Goal: Information Seeking & Learning: Learn about a topic

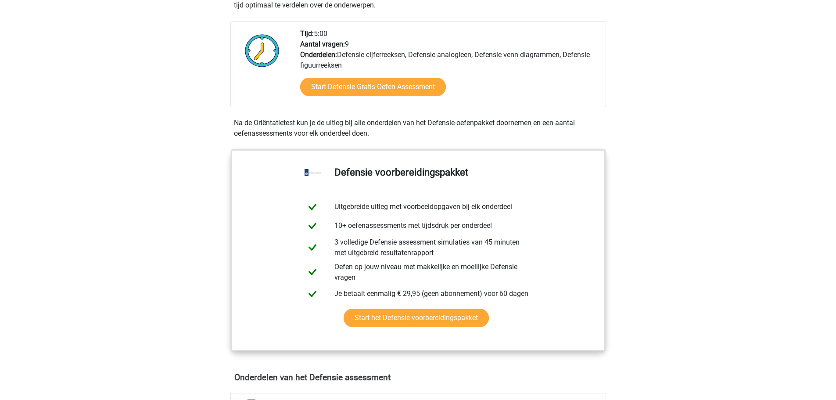
scroll to position [439, 0]
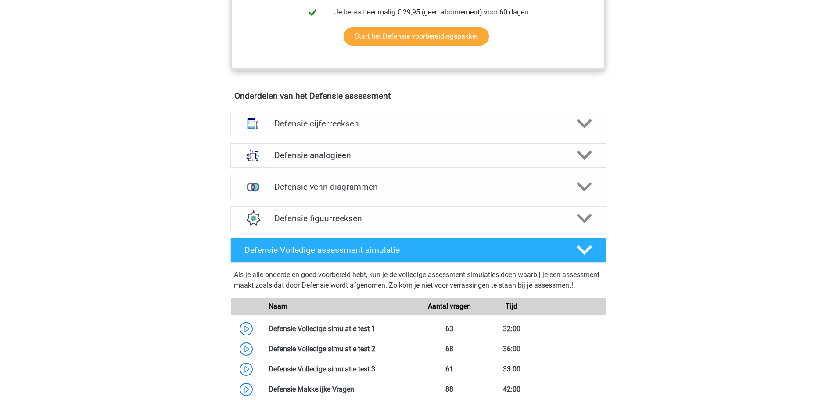
click at [362, 129] on div "Defensie cijferreeksen" at bounding box center [418, 123] width 376 height 25
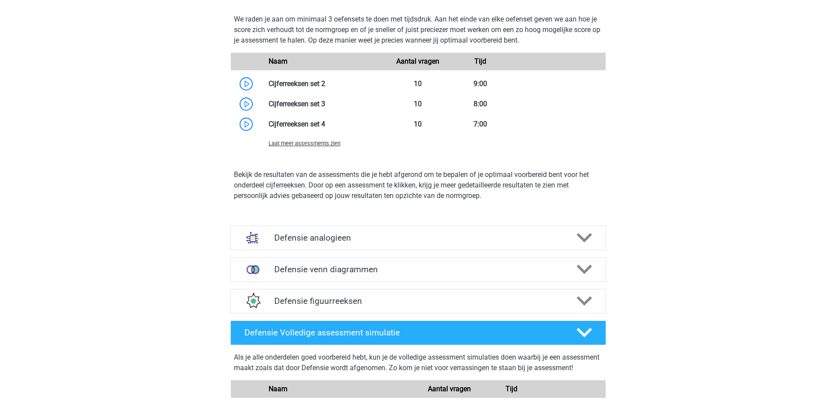
scroll to position [1009, 0]
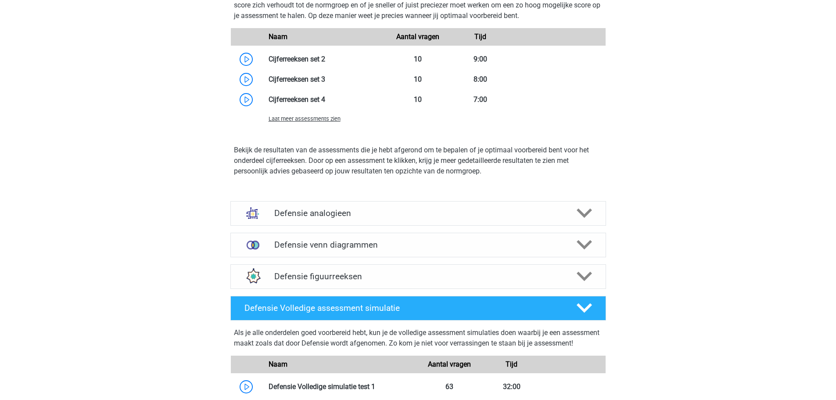
click at [325, 117] on span "Laat meer assessments zien" at bounding box center [304, 118] width 72 height 7
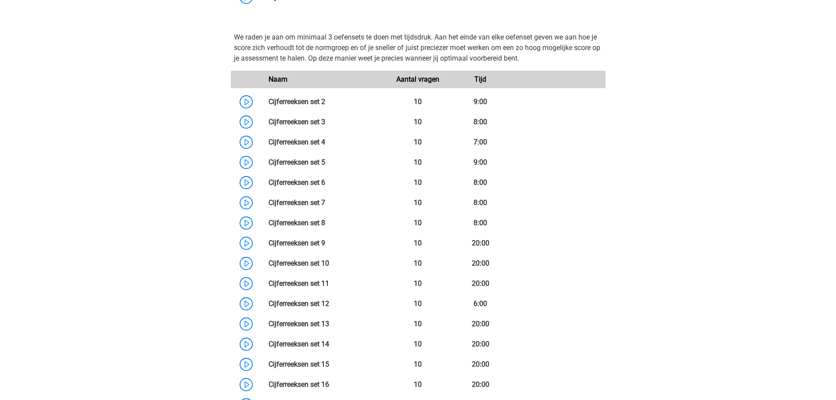
scroll to position [965, 0]
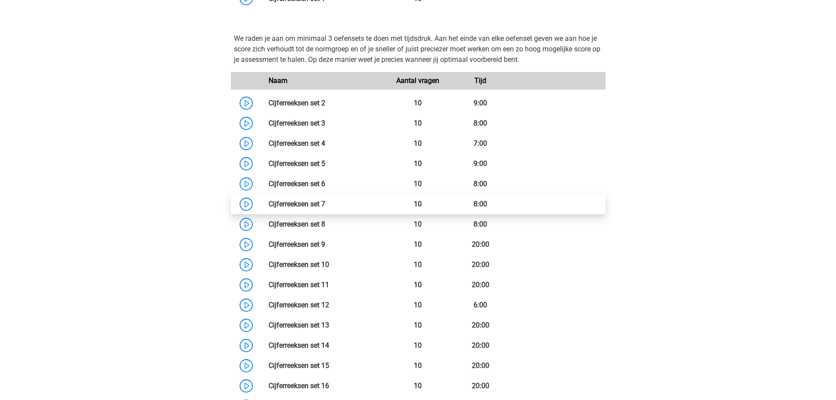
click at [325, 204] on link at bounding box center [325, 204] width 0 height 8
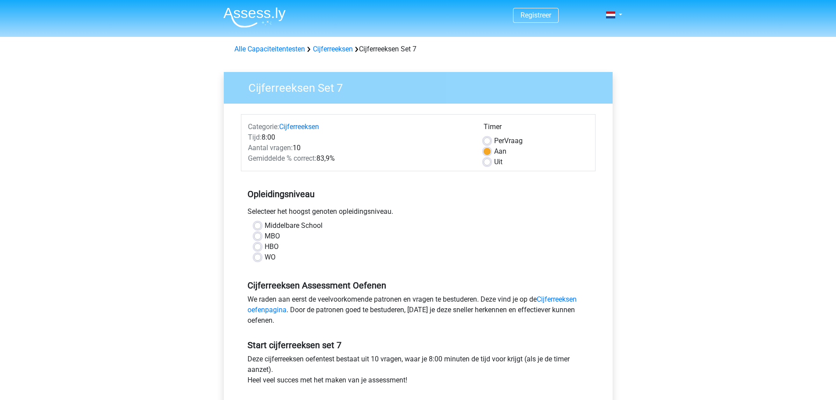
click at [490, 137] on div "Per Vraag" at bounding box center [535, 141] width 105 height 11
click at [494, 143] on label "Per Vraag" at bounding box center [508, 141] width 29 height 11
click at [489, 143] on input "Per Vraag" at bounding box center [486, 140] width 7 height 9
radio input "true"
click at [265, 239] on label "MBO" at bounding box center [272, 236] width 15 height 11
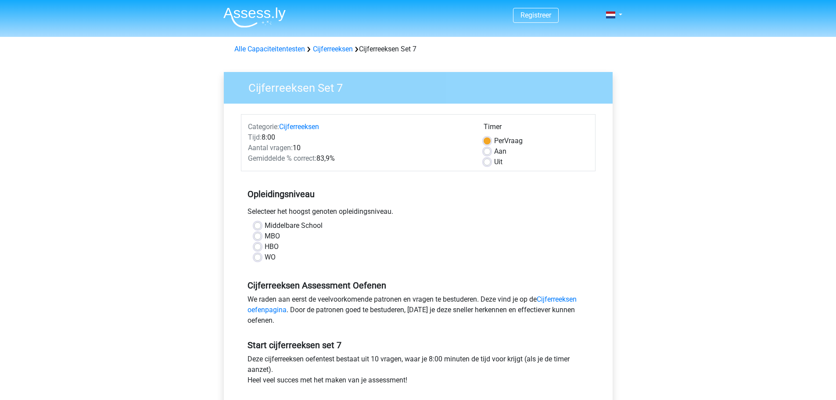
click at [259, 239] on input "MBO" at bounding box center [257, 235] width 7 height 9
radio input "true"
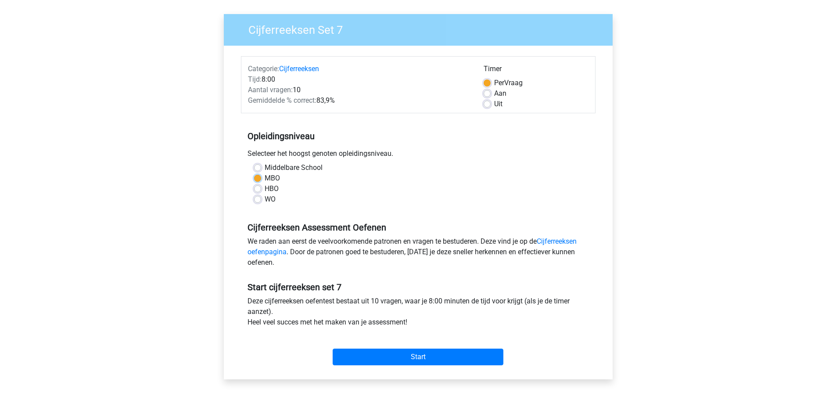
scroll to position [132, 0]
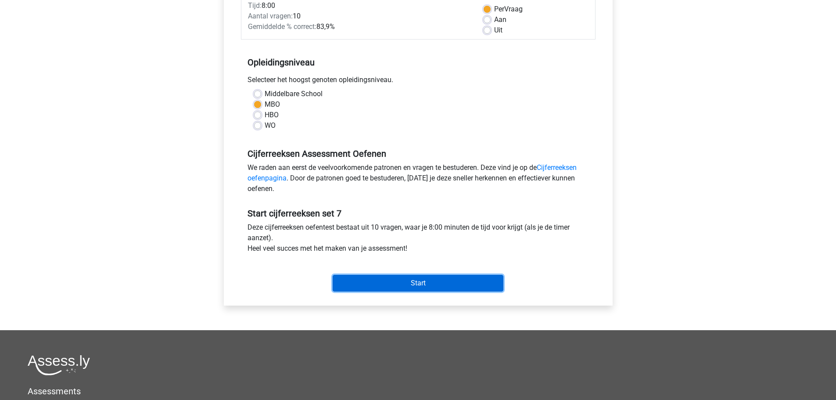
click at [476, 278] on input "Start" at bounding box center [418, 283] width 171 height 17
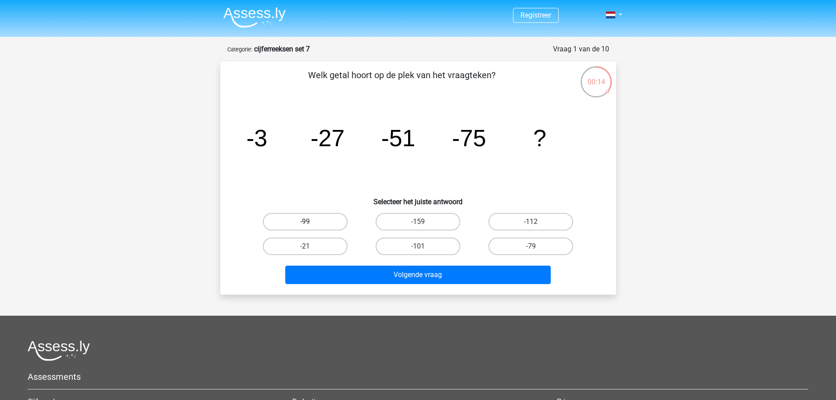
click at [317, 220] on label "-99" at bounding box center [305, 222] width 85 height 18
click at [311, 222] on input "-99" at bounding box center [308, 225] width 6 height 6
radio input "true"
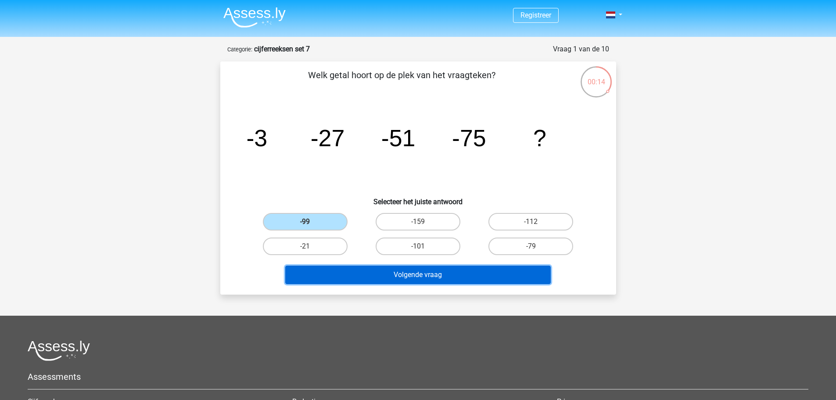
click at [455, 278] on button "Volgende vraag" at bounding box center [417, 274] width 265 height 18
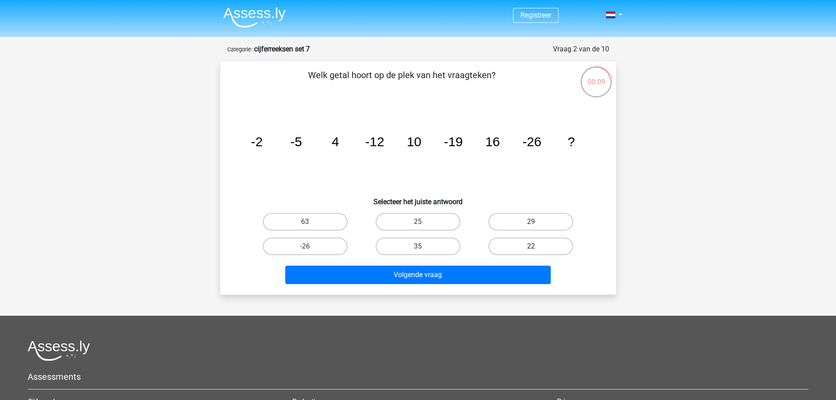
click at [495, 247] on label "22" at bounding box center [530, 246] width 85 height 18
click at [531, 247] on input "22" at bounding box center [534, 249] width 6 height 6
radio input "true"
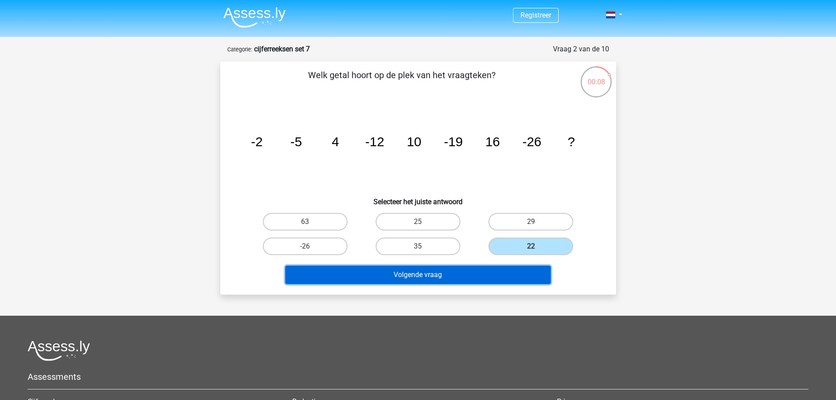
click at [498, 276] on button "Volgende vraag" at bounding box center [417, 274] width 265 height 18
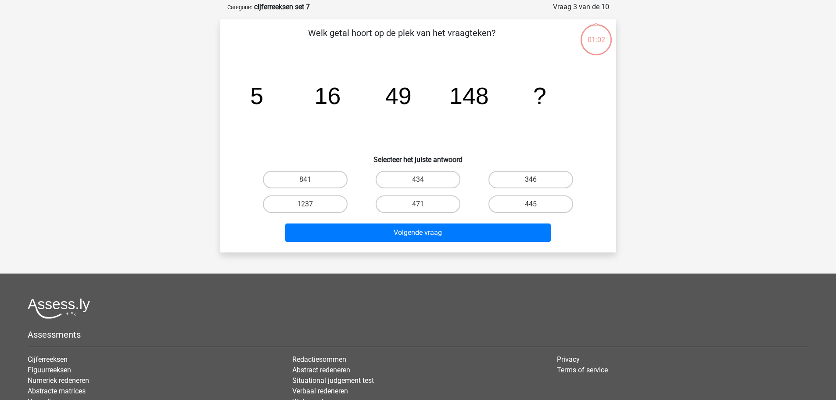
scroll to position [44, 0]
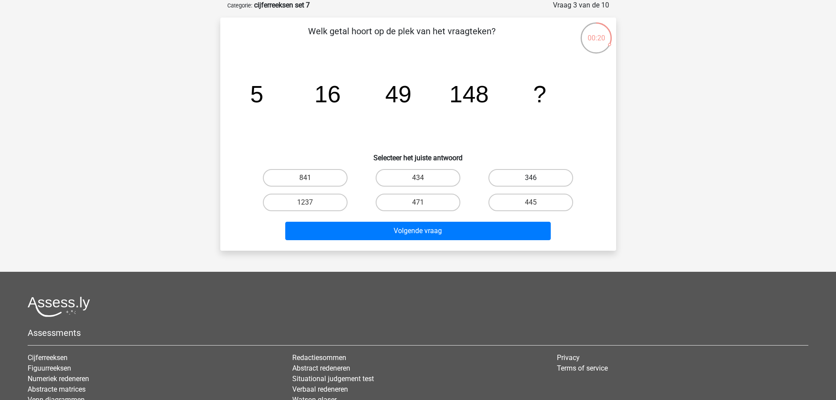
click at [508, 178] on label "346" at bounding box center [530, 178] width 85 height 18
click at [531, 178] on input "346" at bounding box center [534, 181] width 6 height 6
radio input "true"
click at [444, 178] on label "434" at bounding box center [418, 178] width 85 height 18
click at [423, 178] on input "434" at bounding box center [421, 181] width 6 height 6
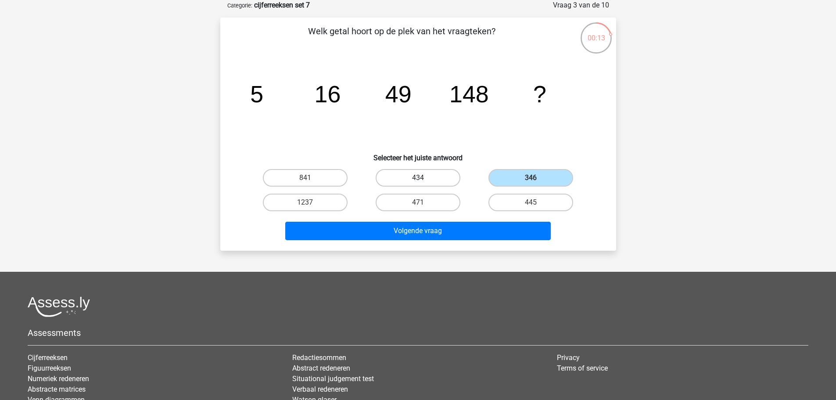
radio input "true"
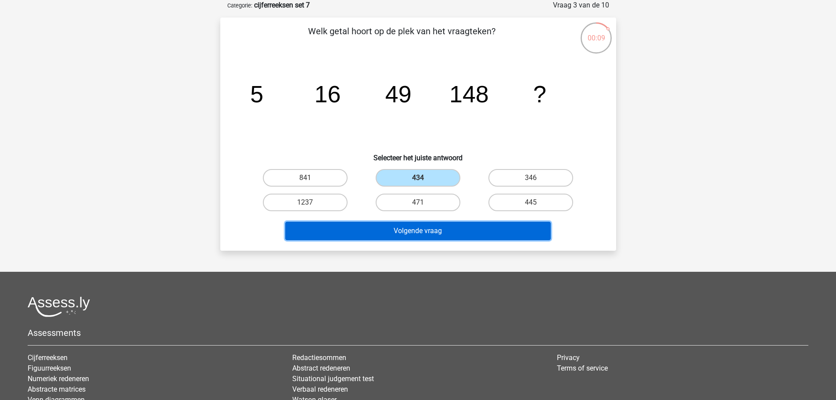
click at [464, 231] on button "Volgende vraag" at bounding box center [417, 231] width 265 height 18
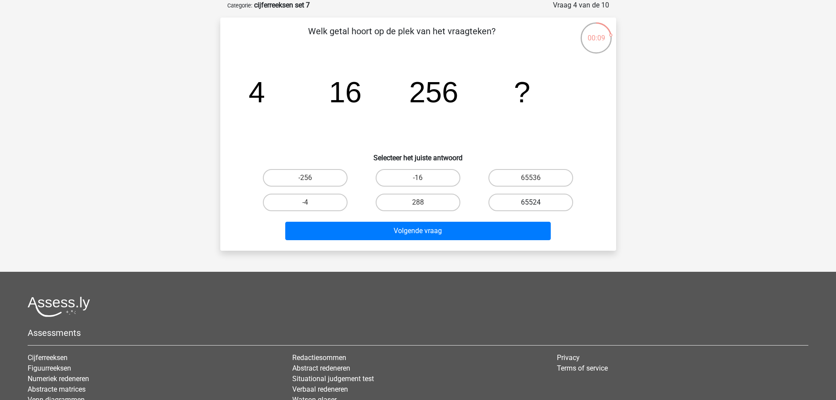
click at [519, 200] on label "65524" at bounding box center [530, 202] width 85 height 18
click at [531, 202] on input "65524" at bounding box center [534, 205] width 6 height 6
radio input "true"
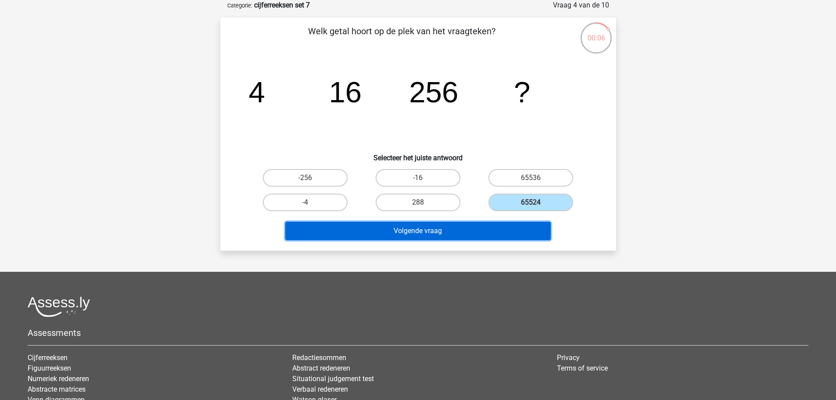
click at [519, 233] on button "Volgende vraag" at bounding box center [417, 231] width 265 height 18
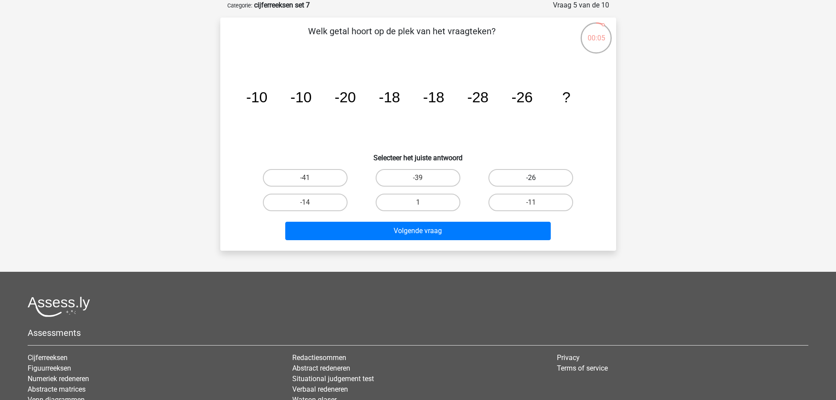
click at [522, 181] on label "-26" at bounding box center [530, 178] width 85 height 18
click at [531, 181] on input "-26" at bounding box center [534, 181] width 6 height 6
radio input "true"
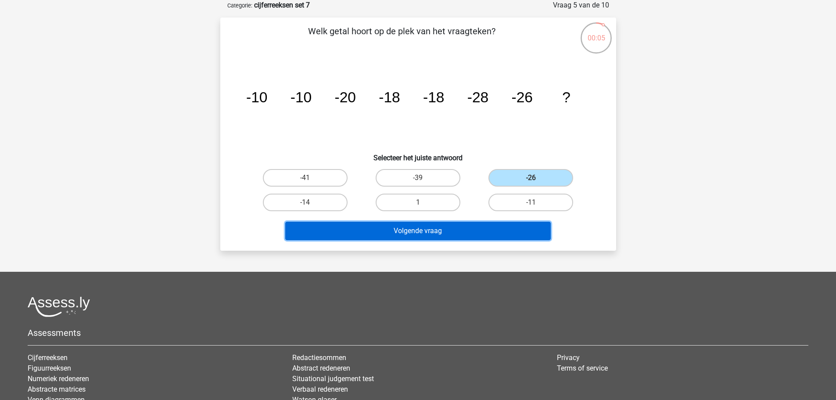
click at [498, 230] on button "Volgende vraag" at bounding box center [417, 231] width 265 height 18
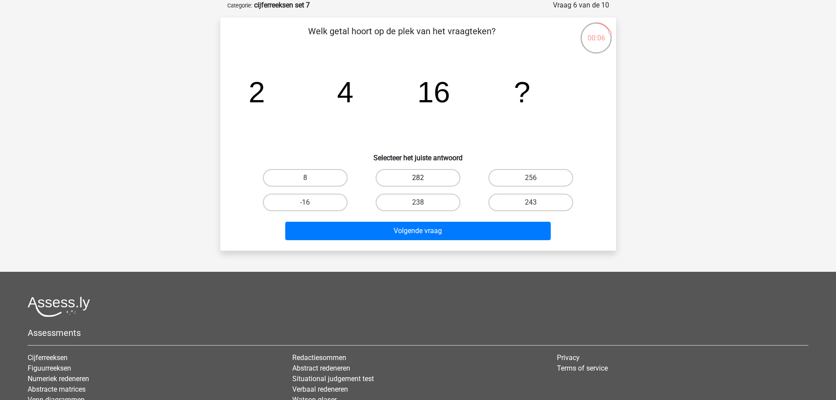
click at [448, 179] on label "282" at bounding box center [418, 178] width 85 height 18
click at [423, 179] on input "282" at bounding box center [421, 181] width 6 height 6
radio input "true"
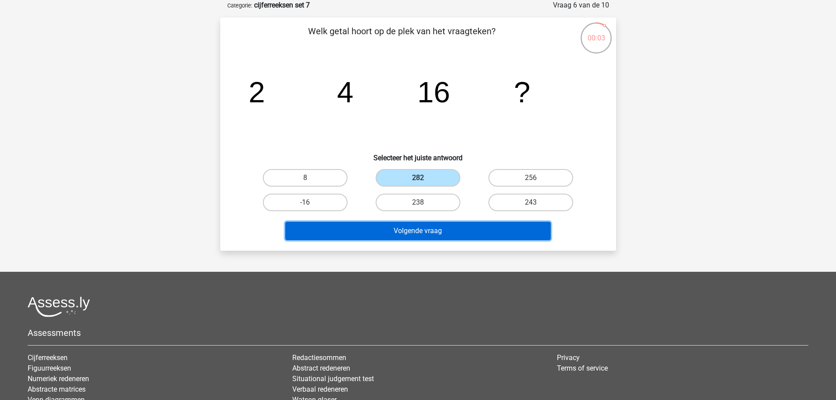
click at [483, 233] on button "Volgende vraag" at bounding box center [417, 231] width 265 height 18
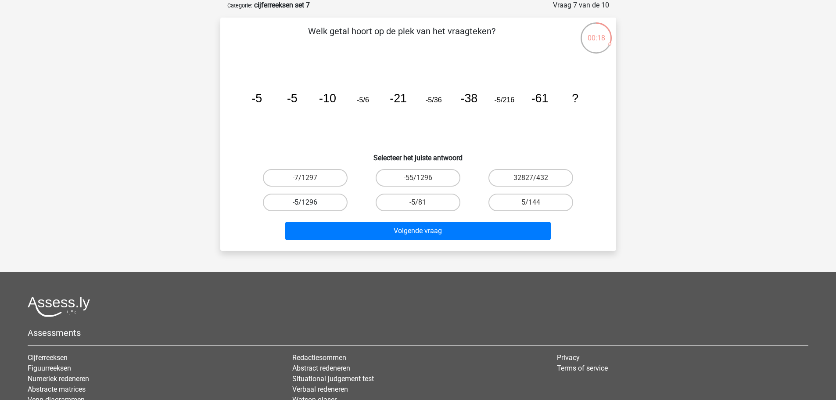
click at [326, 199] on label "-5/1296" at bounding box center [305, 202] width 85 height 18
click at [311, 202] on input "-5/1296" at bounding box center [308, 205] width 6 height 6
radio input "true"
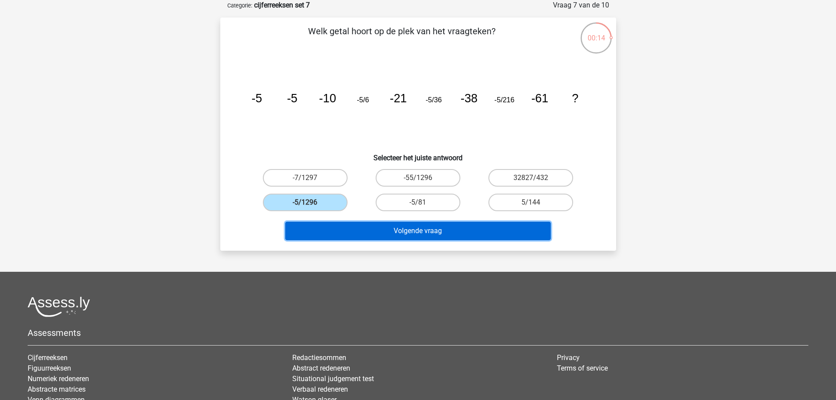
click at [445, 235] on button "Volgende vraag" at bounding box center [417, 231] width 265 height 18
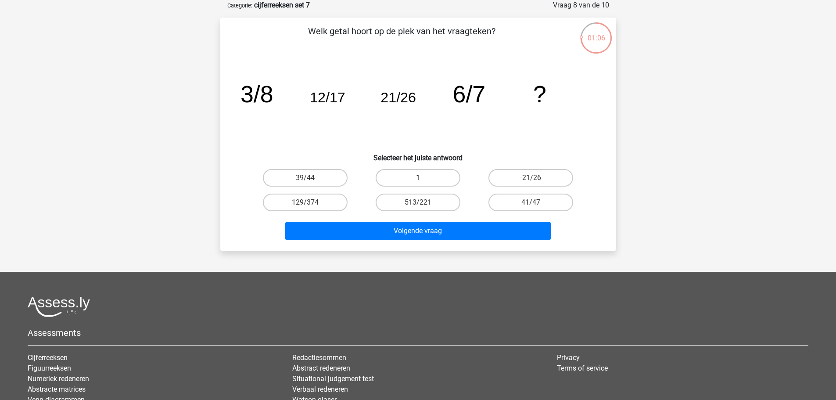
click at [451, 178] on label "1" at bounding box center [418, 178] width 85 height 18
click at [423, 178] on input "1" at bounding box center [421, 181] width 6 height 6
radio input "true"
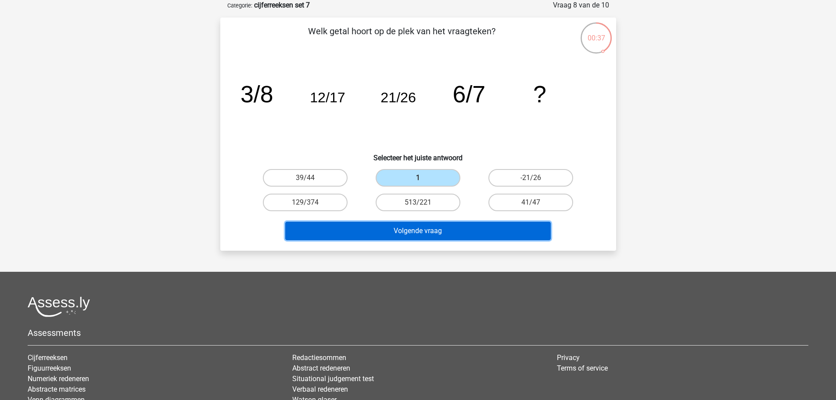
click at [448, 231] on button "Volgende vraag" at bounding box center [417, 231] width 265 height 18
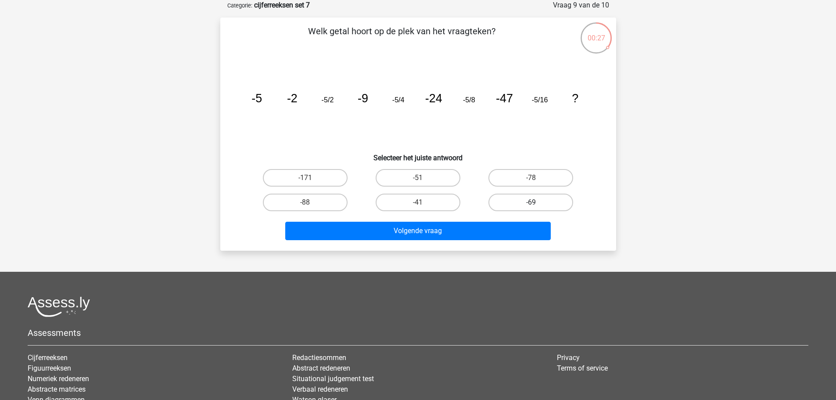
click at [519, 201] on label "-69" at bounding box center [530, 202] width 85 height 18
click at [531, 202] on input "-69" at bounding box center [534, 205] width 6 height 6
radio input "true"
click at [324, 203] on label "-88" at bounding box center [305, 202] width 85 height 18
click at [311, 203] on input "-88" at bounding box center [308, 205] width 6 height 6
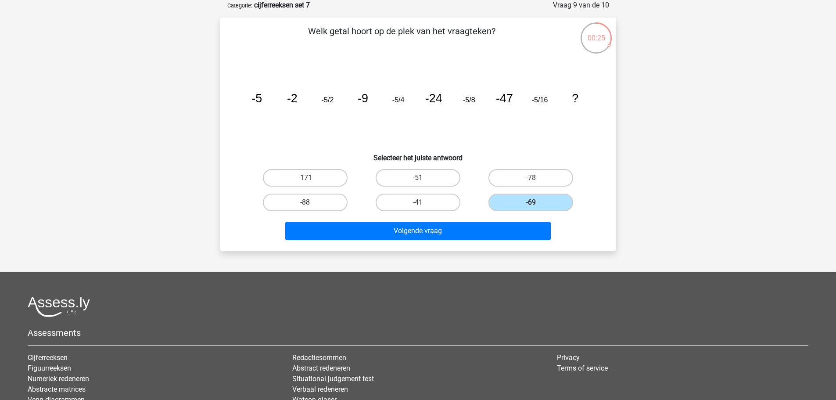
radio input "true"
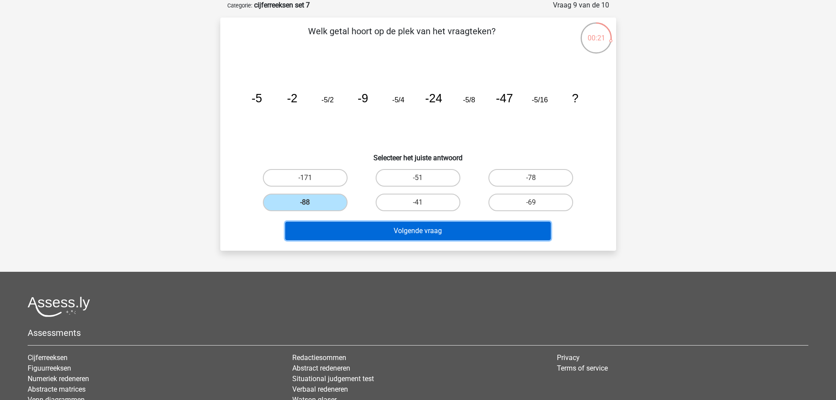
click at [459, 230] on button "Volgende vraag" at bounding box center [417, 231] width 265 height 18
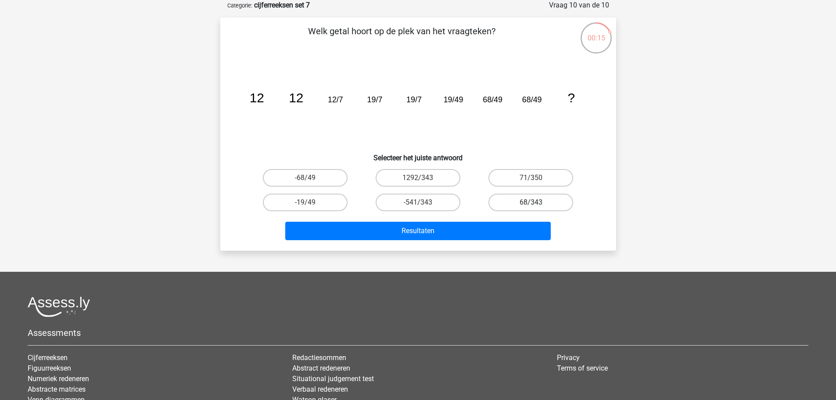
click at [516, 203] on label "68/343" at bounding box center [530, 202] width 85 height 18
click at [531, 203] on input "68/343" at bounding box center [534, 205] width 6 height 6
radio input "true"
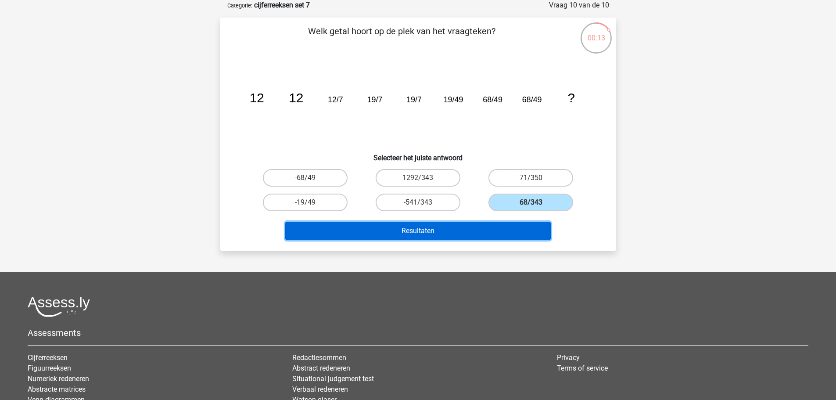
click at [503, 228] on button "Resultaten" at bounding box center [417, 231] width 265 height 18
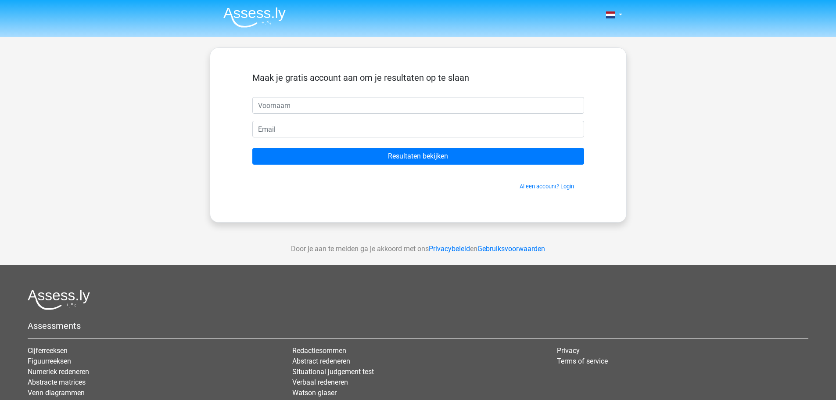
click at [533, 182] on span "Al een account? Login" at bounding box center [418, 186] width 325 height 8
click at [537, 186] on link "Al een account? Login" at bounding box center [546, 186] width 54 height 7
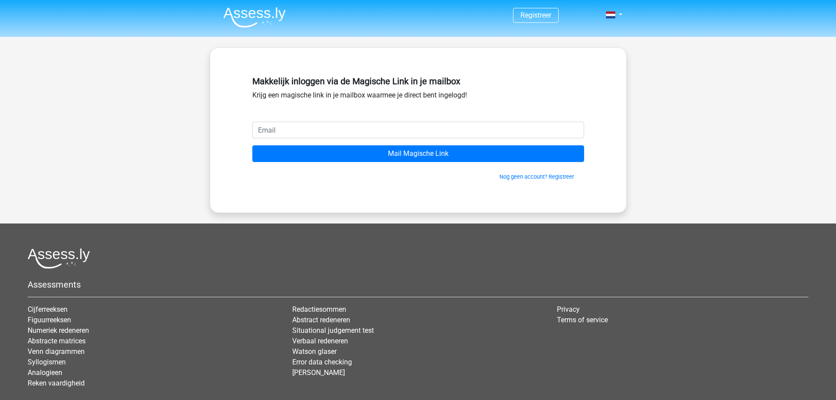
click at [386, 135] on input "email" at bounding box center [418, 130] width 332 height 17
type input "[EMAIL_ADDRESS][DOMAIN_NAME]"
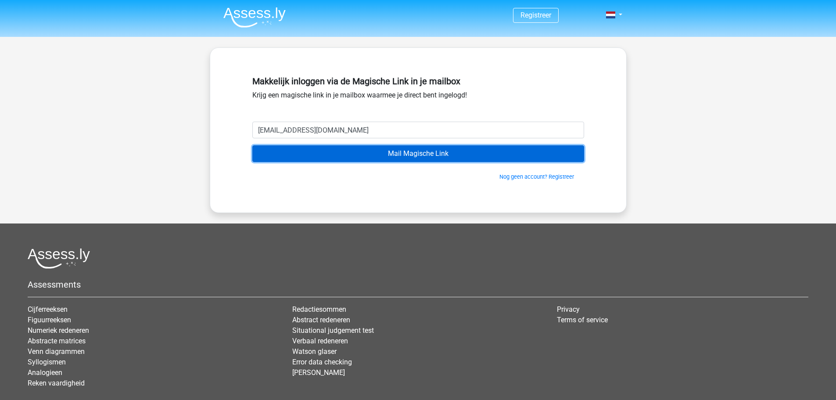
click at [433, 154] on input "Mail Magische Link" at bounding box center [418, 153] width 332 height 17
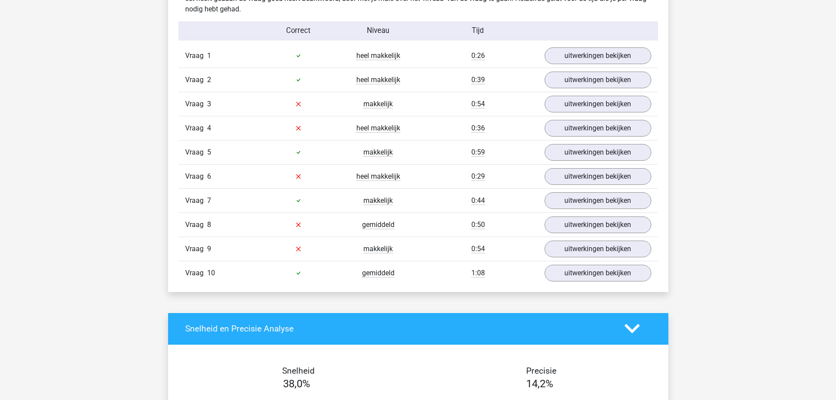
scroll to position [570, 0]
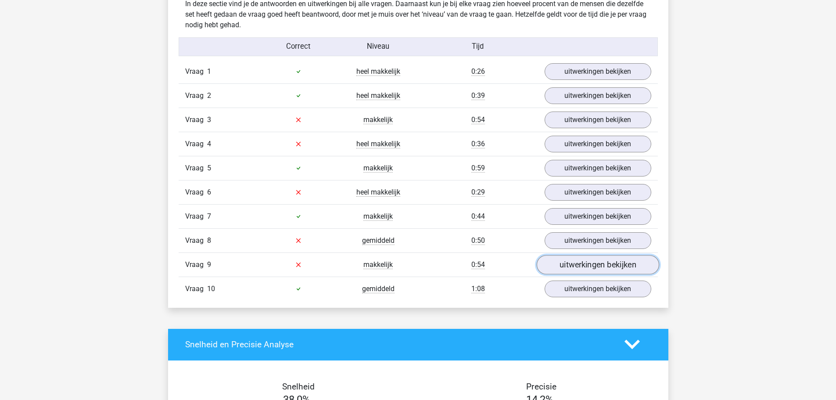
click at [578, 265] on link "uitwerkingen bekijken" at bounding box center [597, 264] width 122 height 19
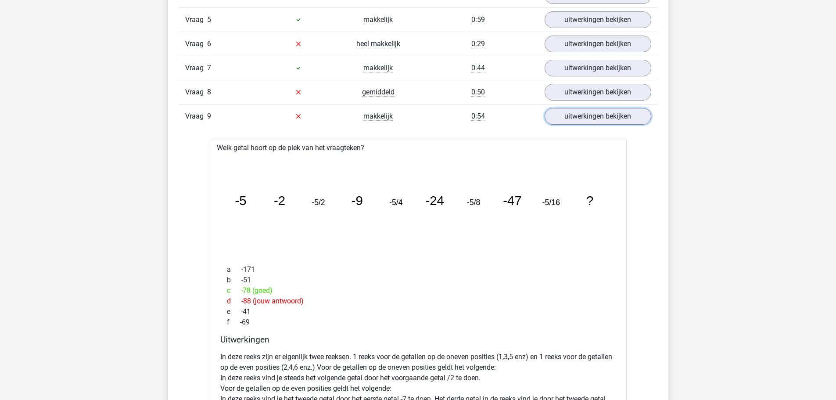
scroll to position [702, 0]
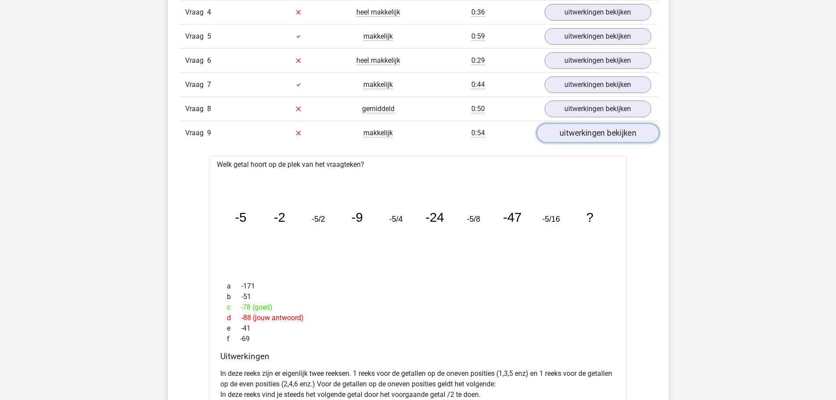
click at [583, 128] on link "uitwerkingen bekijken" at bounding box center [597, 132] width 122 height 19
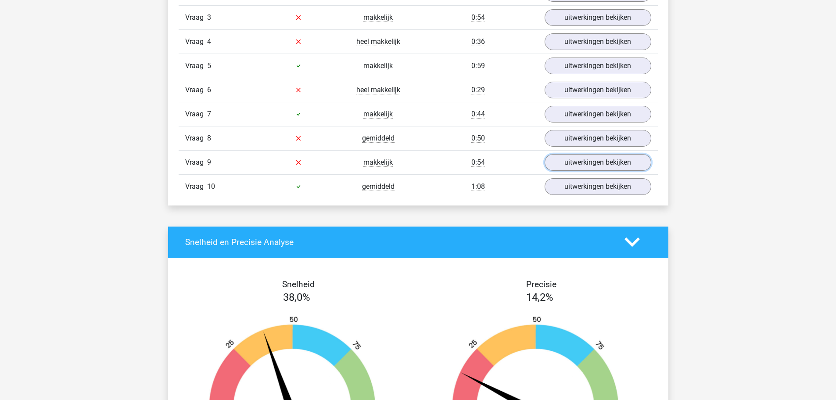
scroll to position [658, 0]
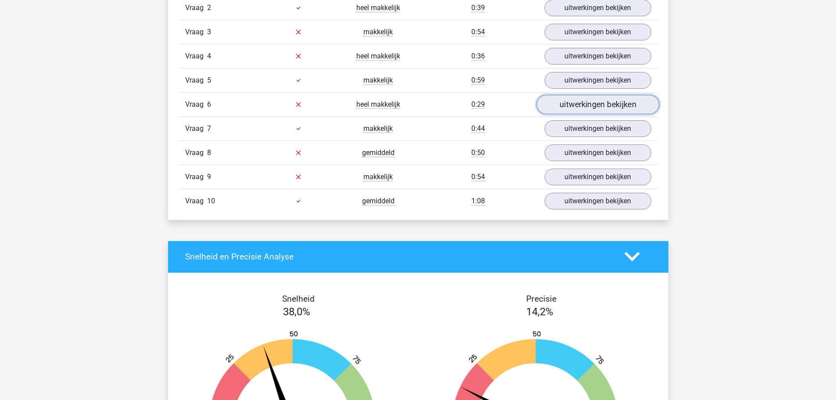
click at [551, 107] on link "uitwerkingen bekijken" at bounding box center [597, 104] width 122 height 19
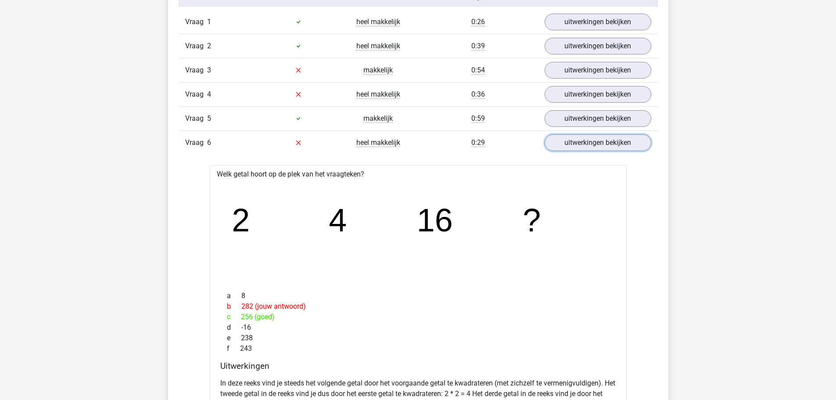
scroll to position [614, 0]
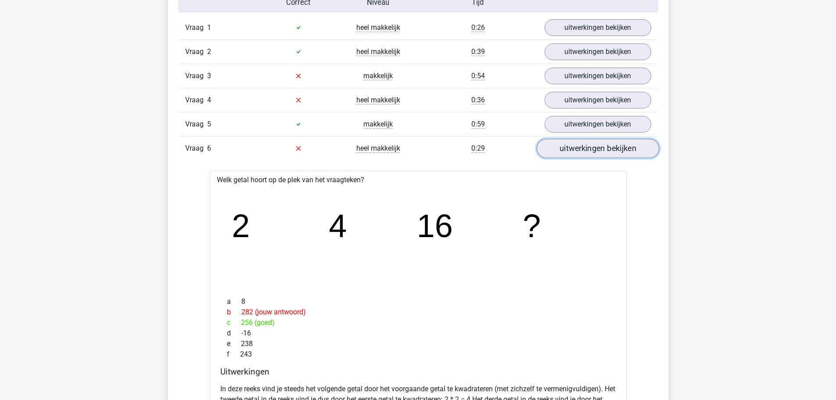
click at [570, 154] on link "uitwerkingen bekijken" at bounding box center [597, 148] width 122 height 19
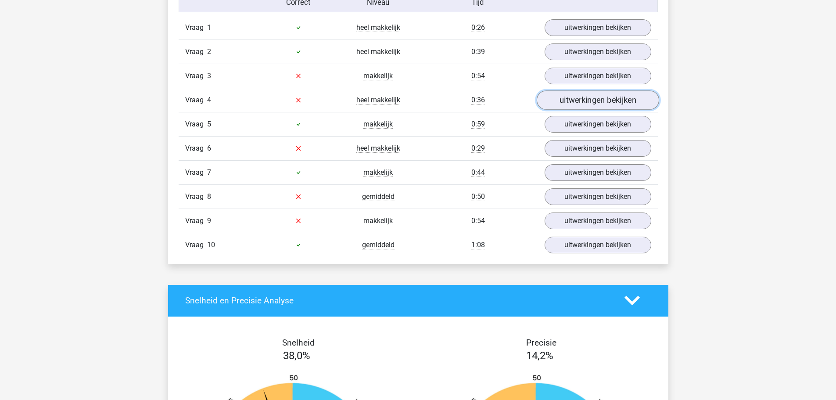
click at [558, 97] on link "uitwerkingen bekijken" at bounding box center [597, 99] width 122 height 19
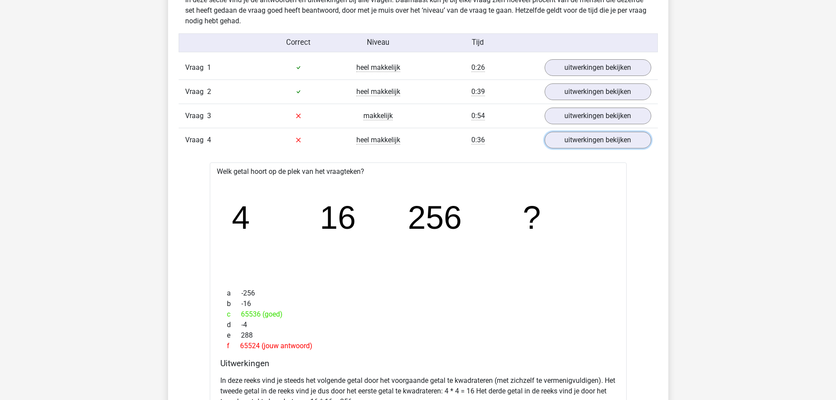
scroll to position [570, 0]
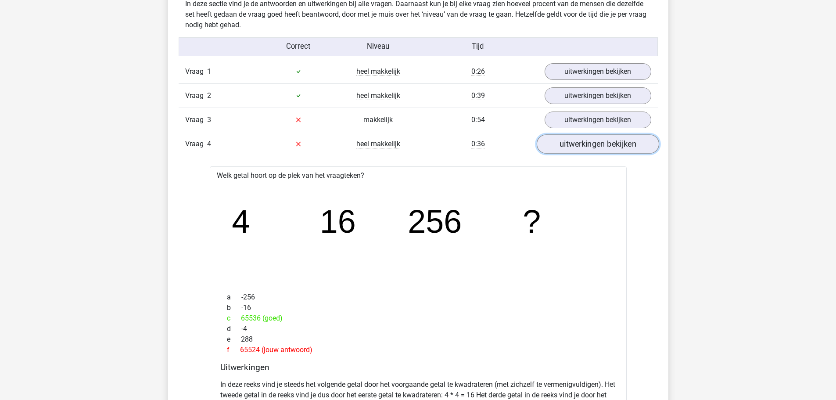
click at [564, 147] on link "uitwerkingen bekijken" at bounding box center [597, 143] width 122 height 19
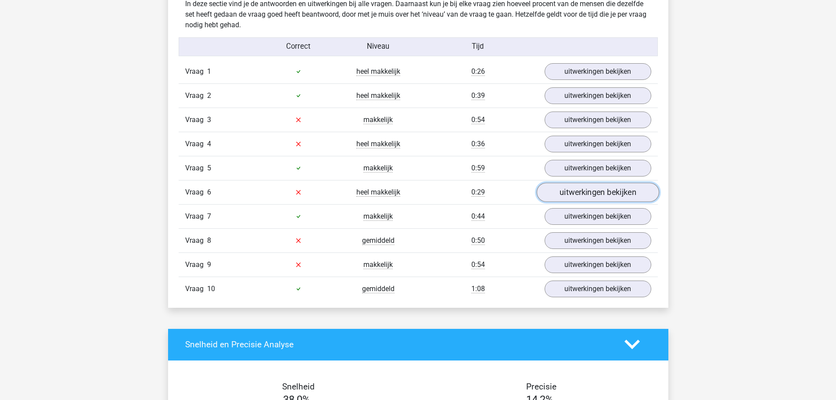
click at [552, 195] on link "uitwerkingen bekijken" at bounding box center [597, 191] width 122 height 19
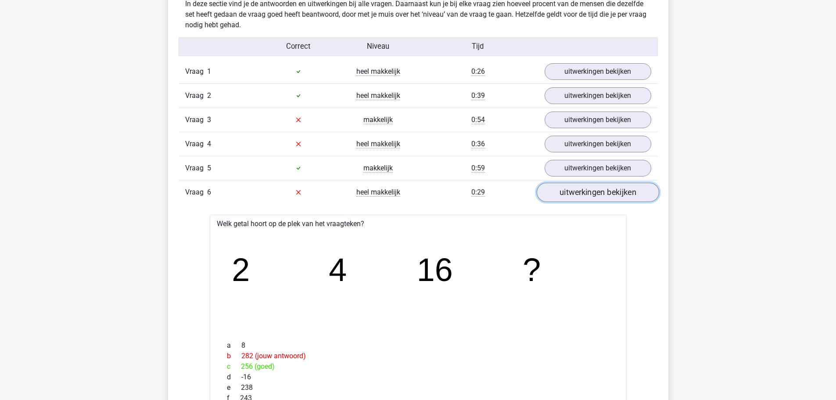
click at [552, 195] on link "uitwerkingen bekijken" at bounding box center [597, 191] width 122 height 19
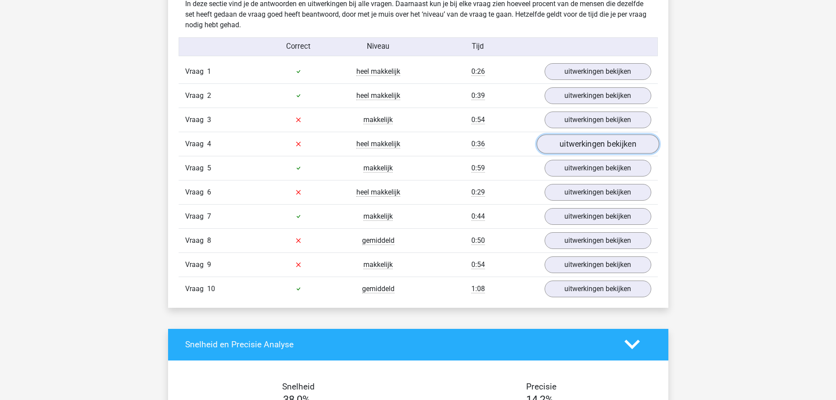
click at [559, 150] on link "uitwerkingen bekijken" at bounding box center [597, 143] width 122 height 19
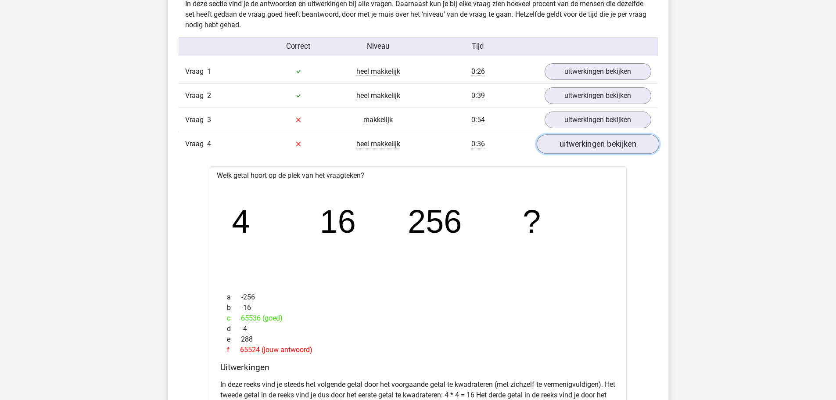
click at [559, 150] on link "uitwerkingen bekijken" at bounding box center [597, 143] width 122 height 19
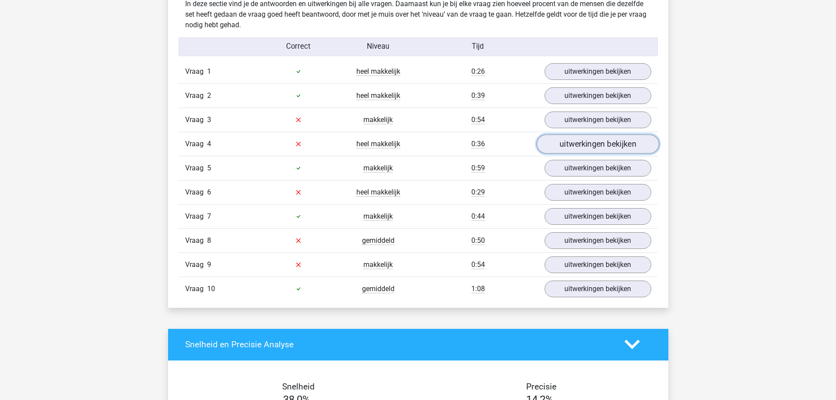
click at [554, 147] on link "uitwerkingen bekijken" at bounding box center [597, 143] width 122 height 19
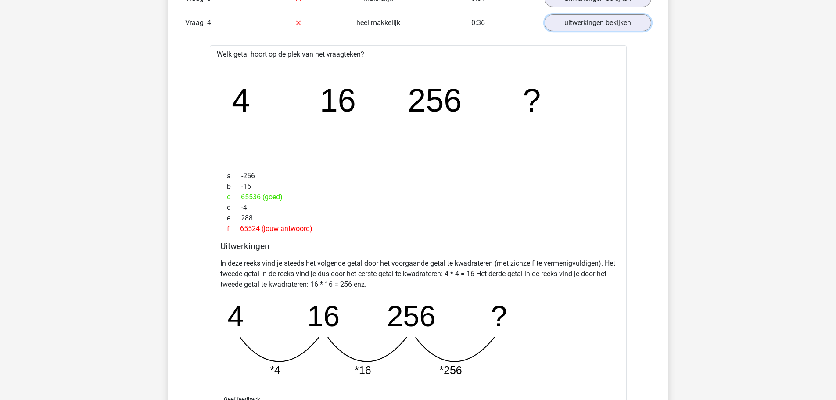
scroll to position [702, 0]
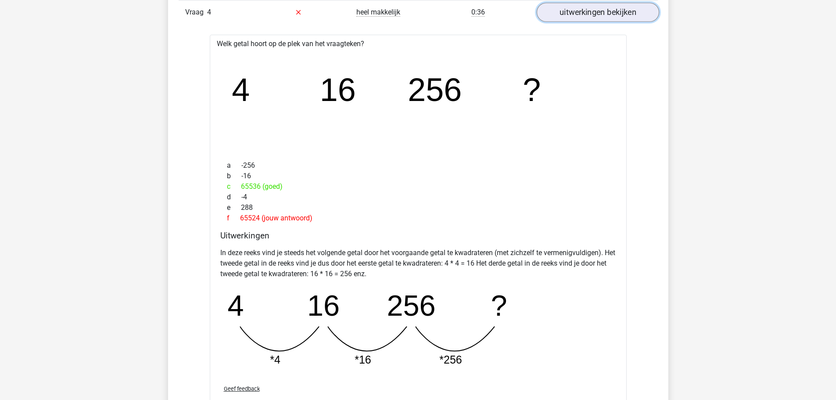
click at [573, 16] on link "uitwerkingen bekijken" at bounding box center [597, 12] width 122 height 19
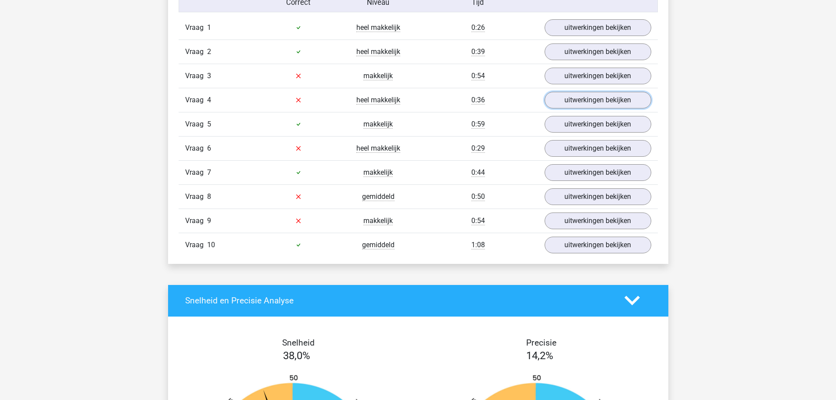
scroll to position [570, 0]
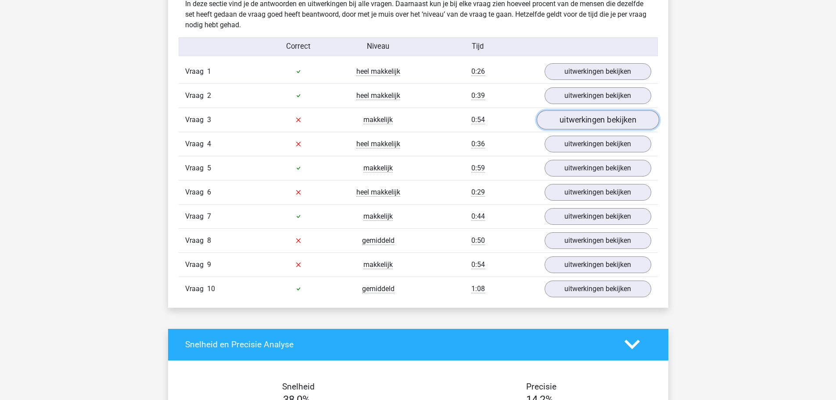
click at [578, 121] on link "uitwerkingen bekijken" at bounding box center [597, 119] width 122 height 19
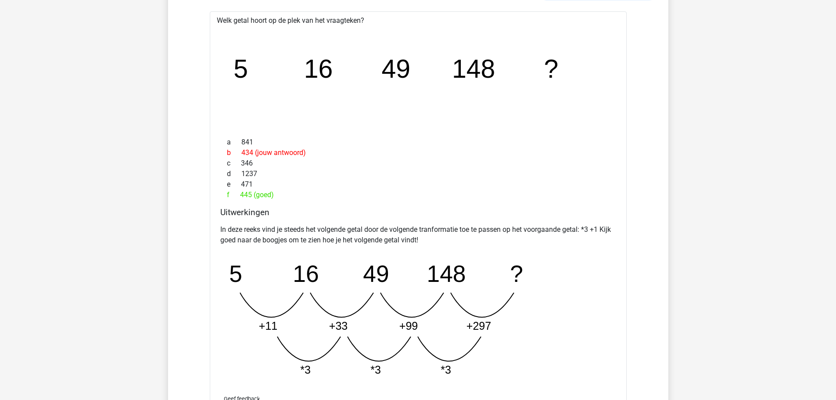
scroll to position [702, 0]
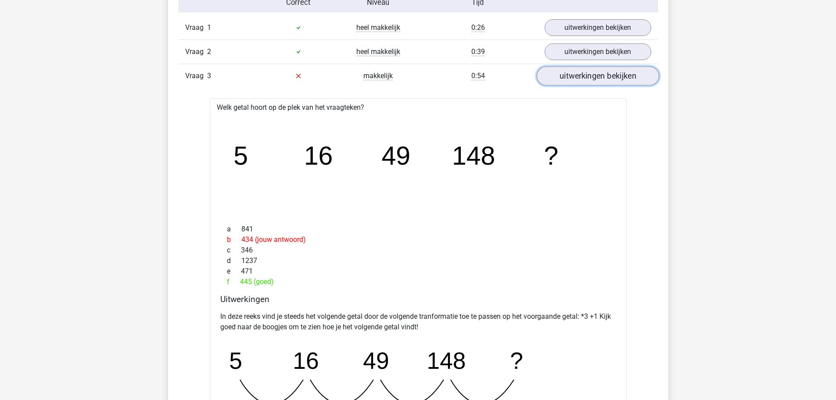
click at [570, 79] on link "uitwerkingen bekijken" at bounding box center [597, 75] width 122 height 19
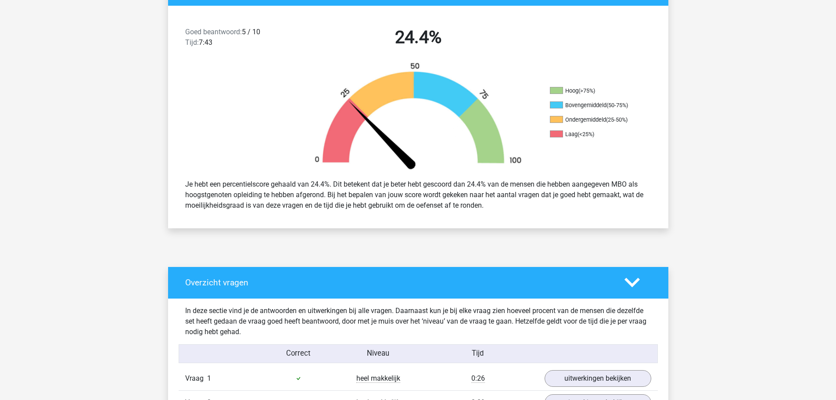
scroll to position [263, 0]
